Goal: Transaction & Acquisition: Purchase product/service

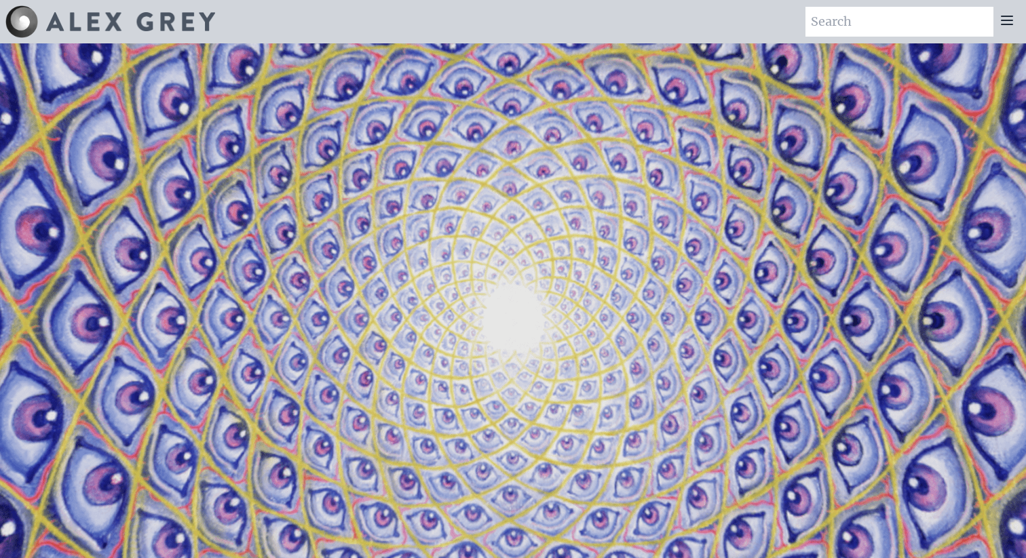
click at [1012, 22] on icon at bounding box center [1007, 20] width 16 height 16
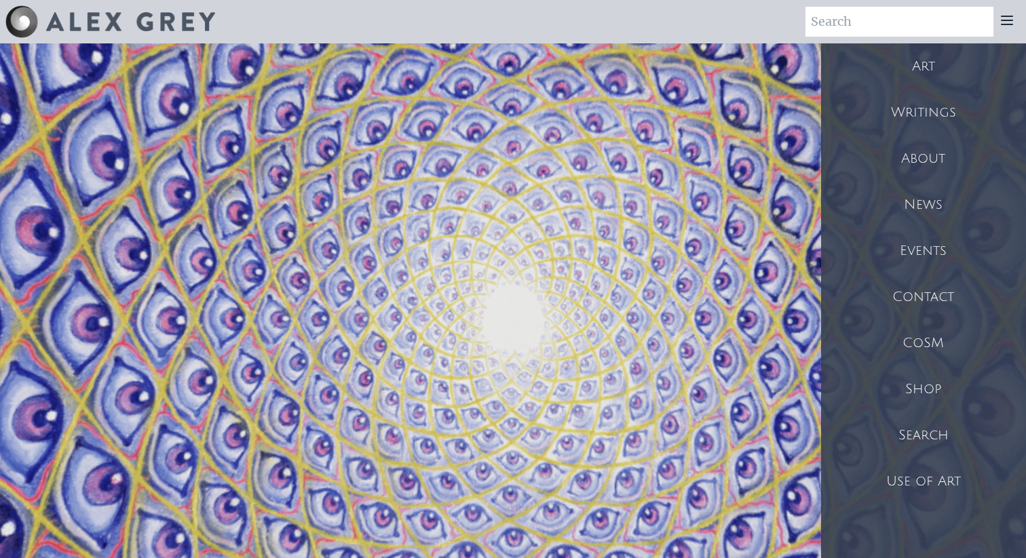
click at [921, 391] on div "Shop" at bounding box center [923, 389] width 205 height 46
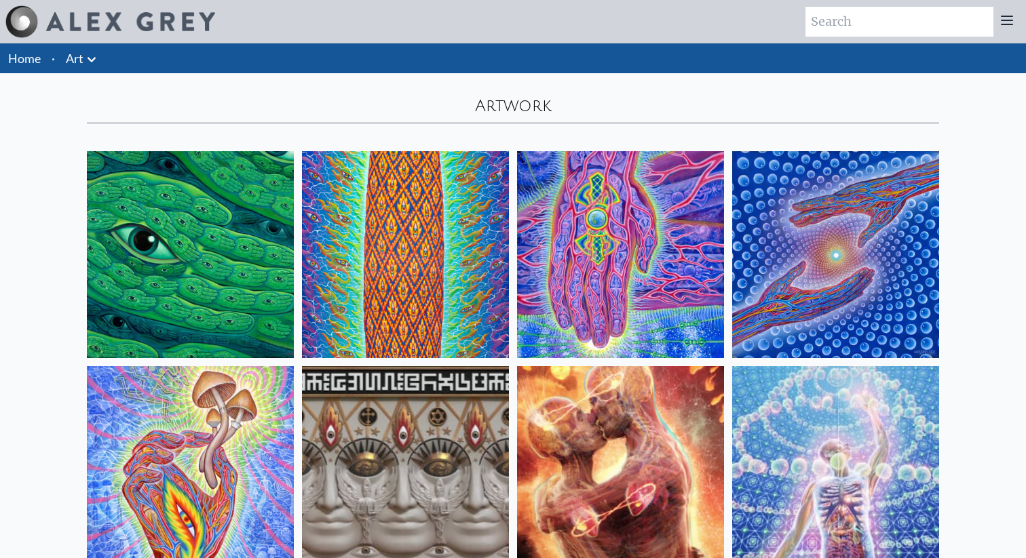
click at [218, 265] on img at bounding box center [190, 254] width 207 height 207
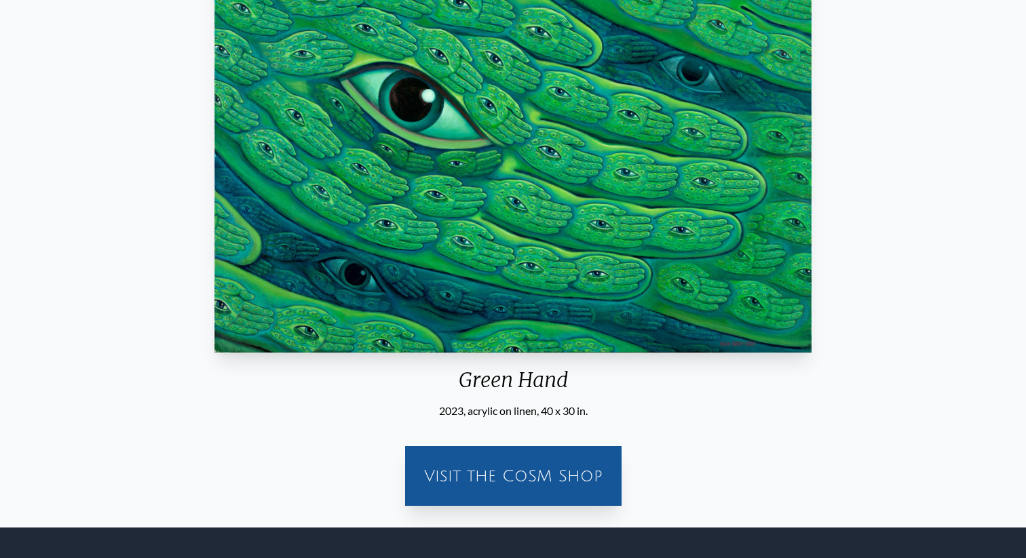
scroll to position [349, 0]
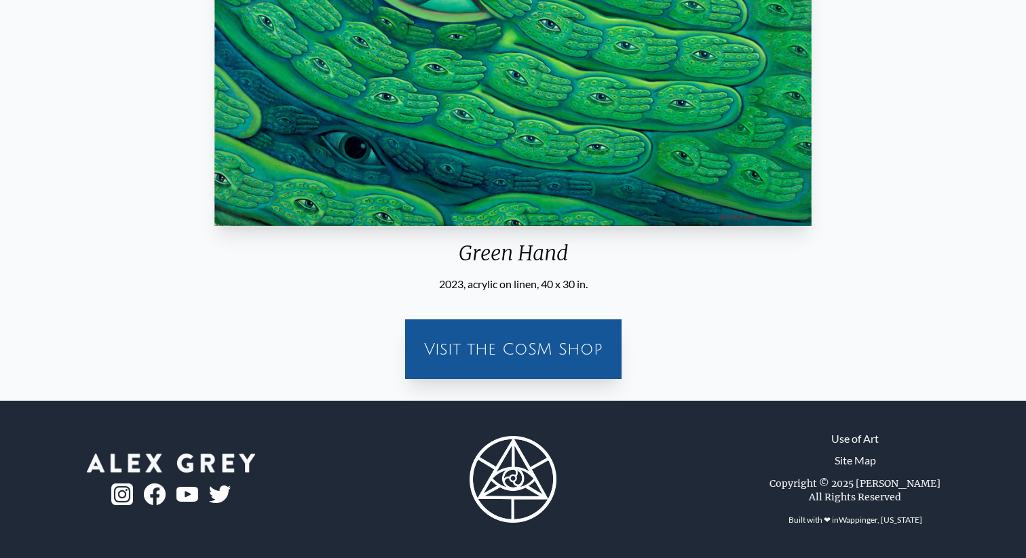
click at [516, 352] on div "Visit the CoSM Shop" at bounding box center [513, 349] width 200 height 43
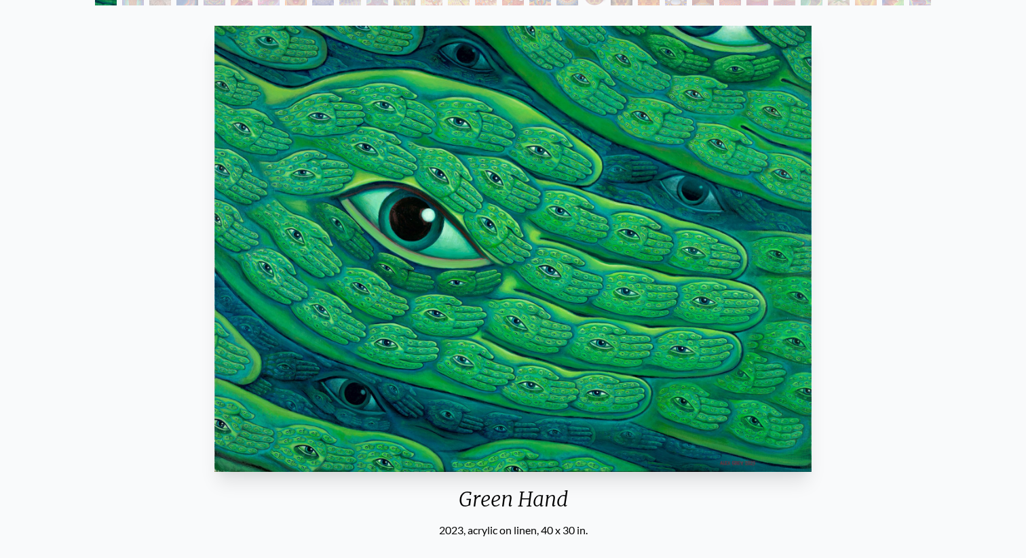
scroll to position [0, 0]
